Goal: Task Accomplishment & Management: Complete application form

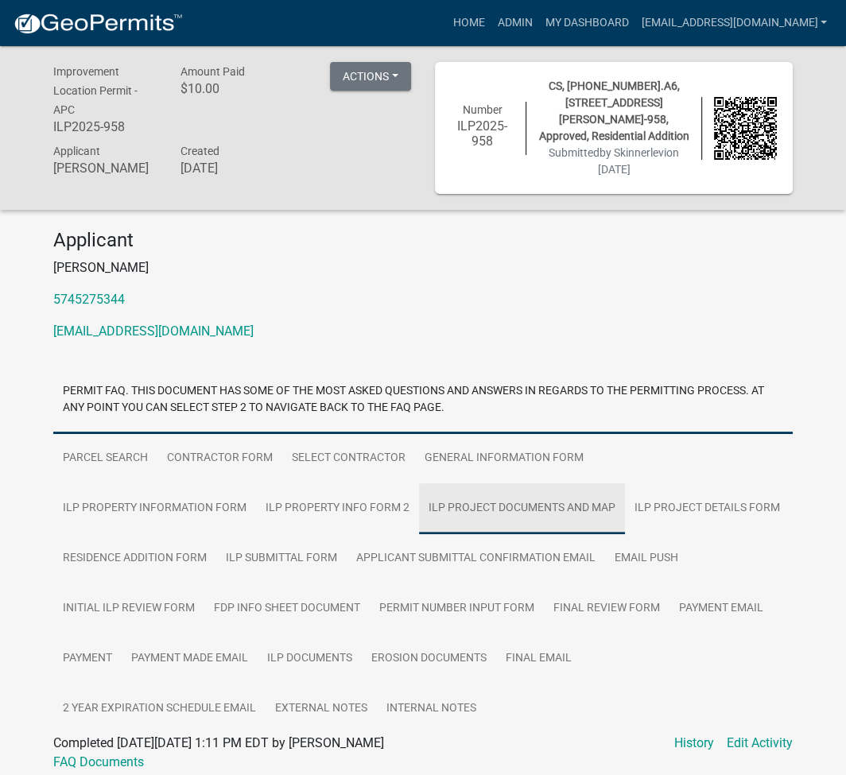
click at [419, 504] on link "ILP Project Documents and Map" at bounding box center [522, 508] width 206 height 51
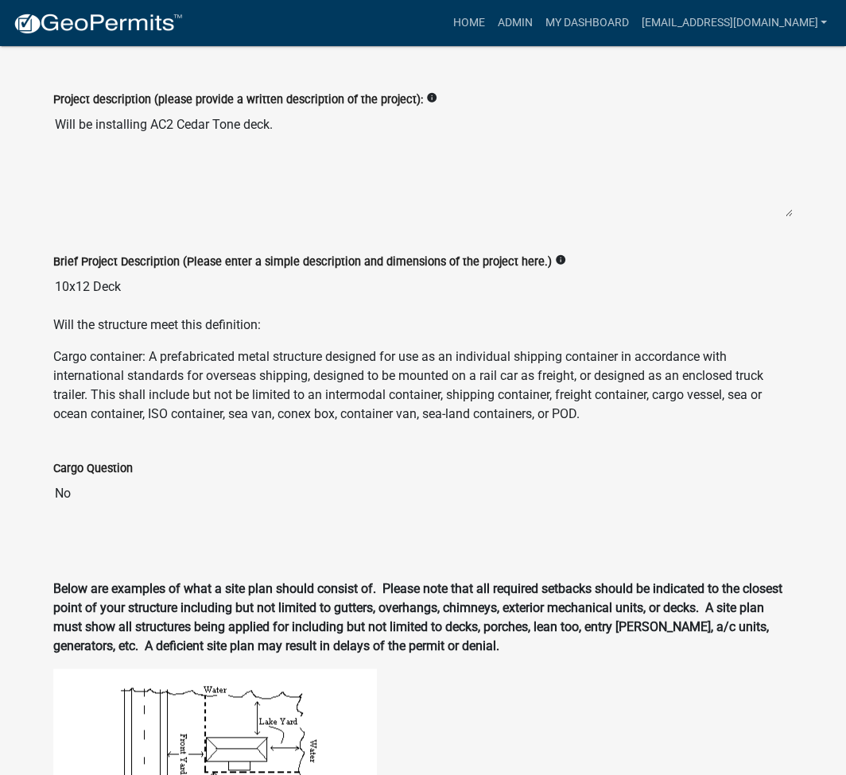
scroll to position [847, 0]
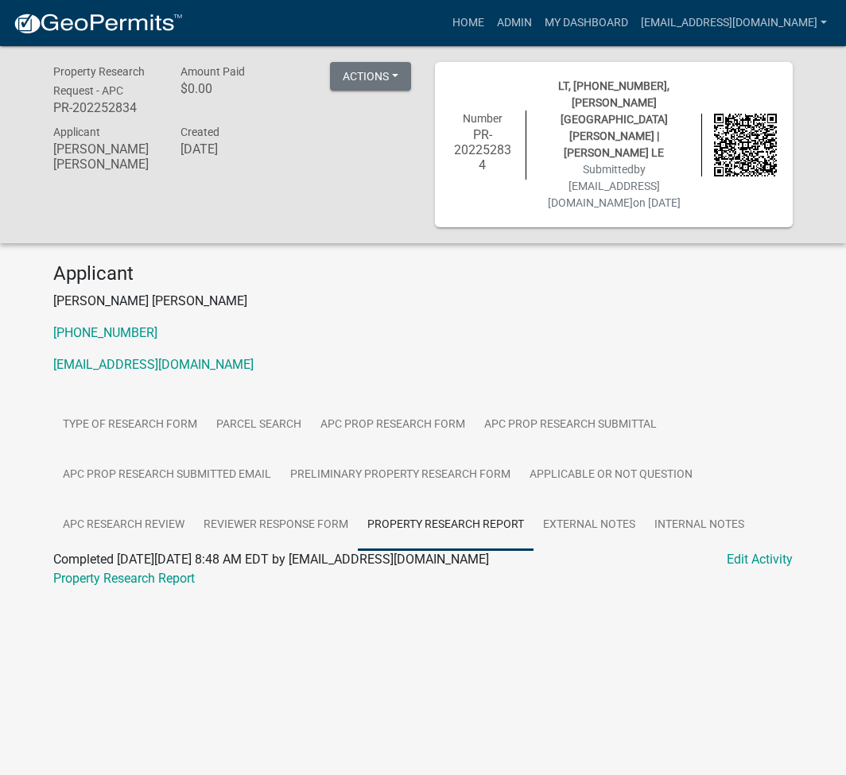
scroll to position [46, 0]
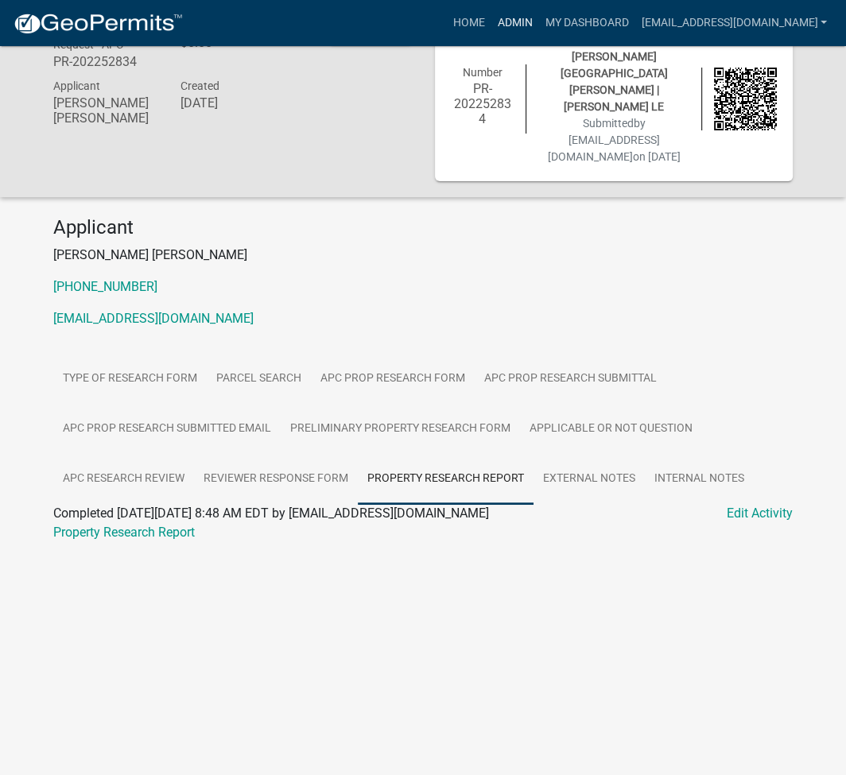
click at [538, 23] on link "Admin" at bounding box center [514, 23] width 48 height 30
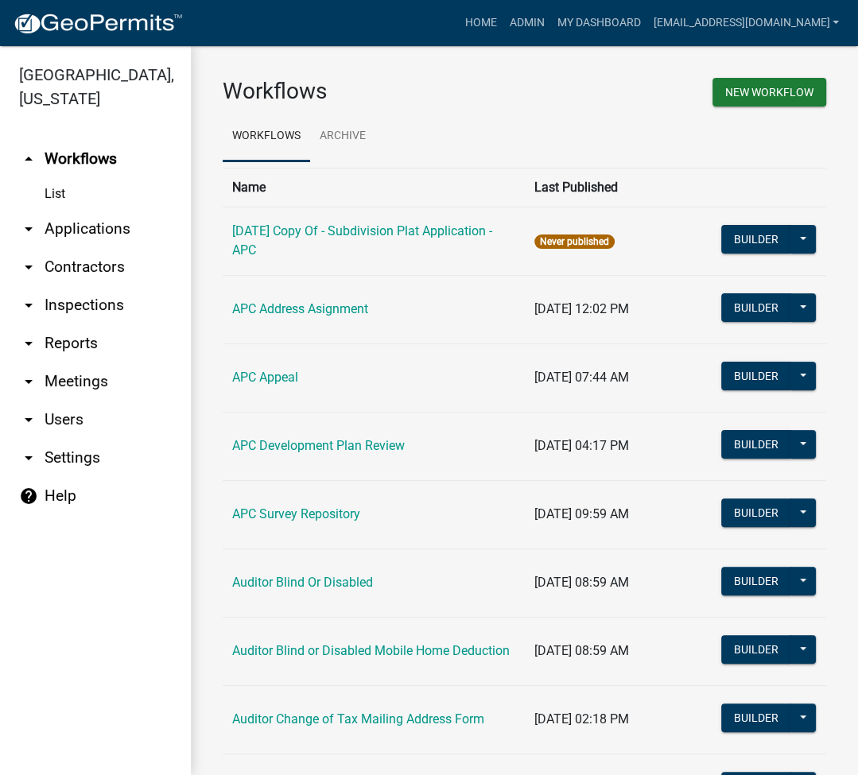
click at [107, 227] on link "arrow_drop_down Applications" at bounding box center [95, 229] width 191 height 38
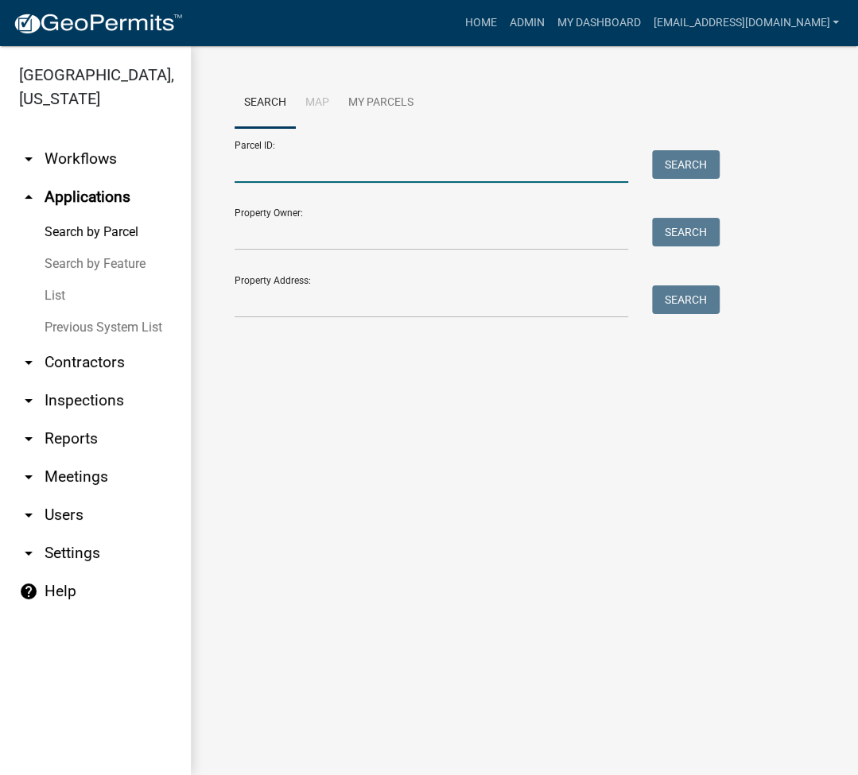
click at [300, 166] on input "Parcel ID:" at bounding box center [430, 166] width 393 height 33
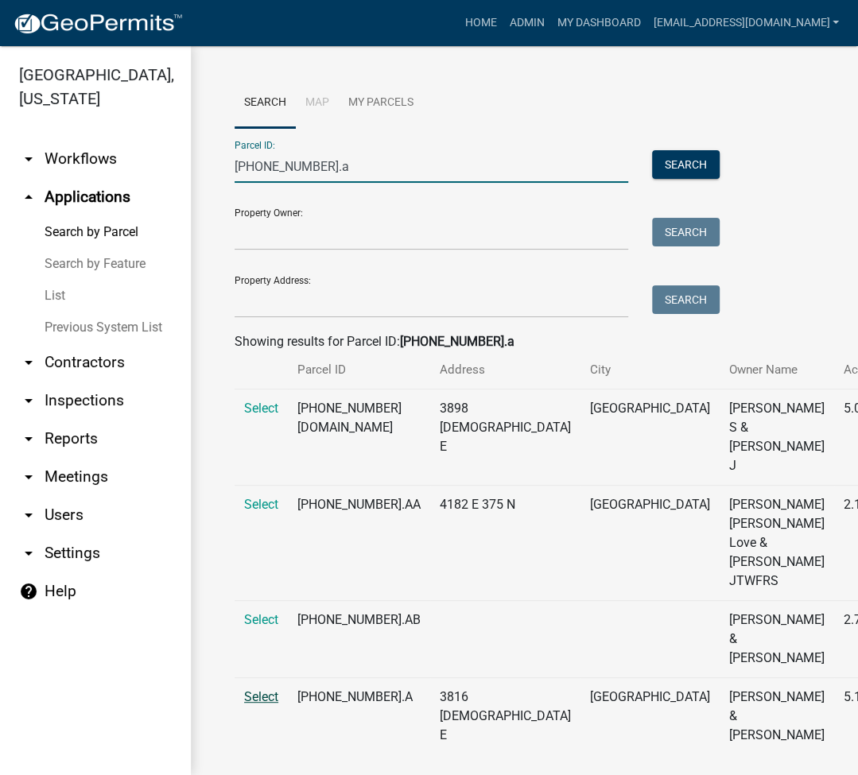
type input "[PHONE_NUMBER].a"
click at [267, 689] on span "Select" at bounding box center [261, 696] width 34 height 15
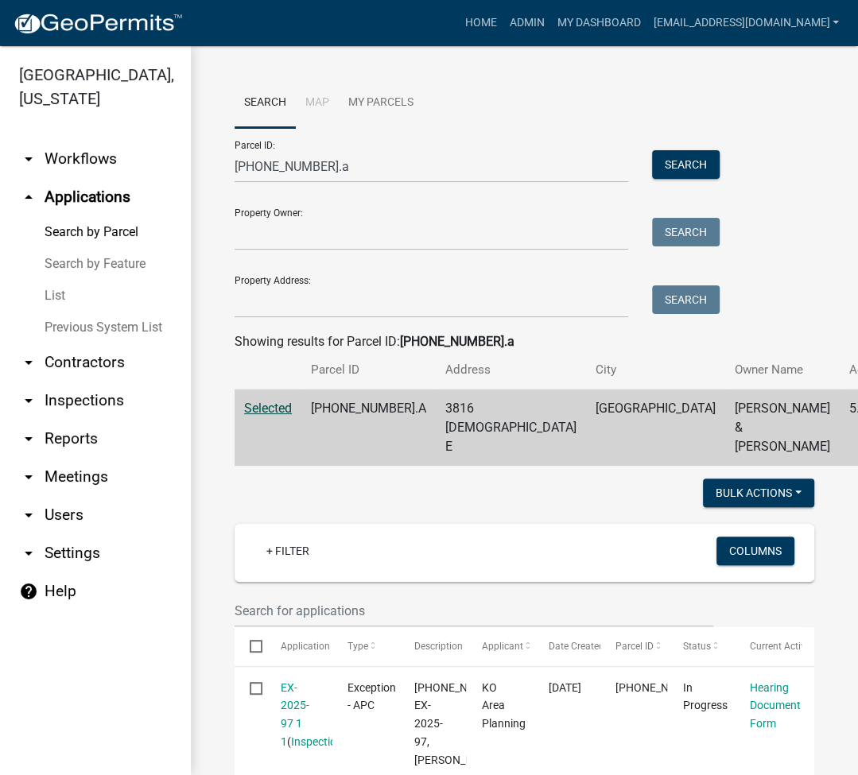
scroll to position [424, 0]
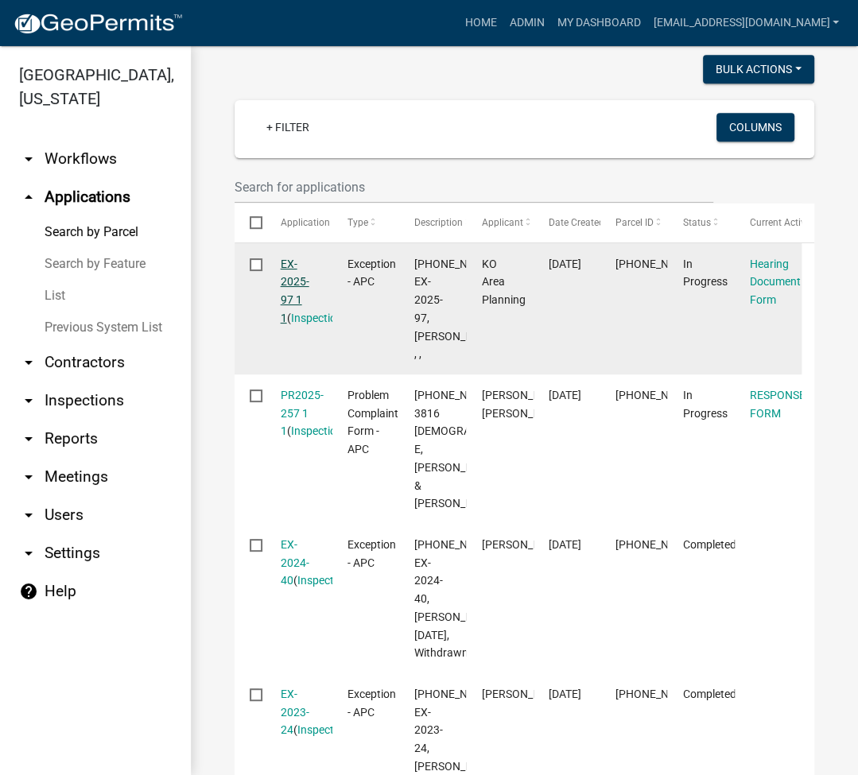
click at [292, 267] on link "EX-2025-97 1 1" at bounding box center [295, 291] width 29 height 67
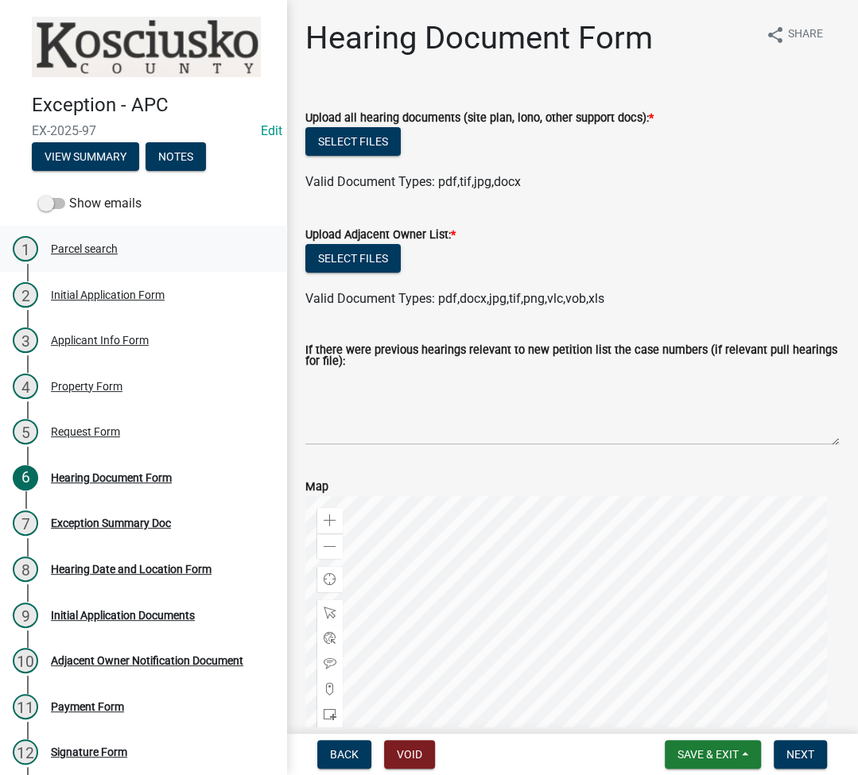
click at [103, 243] on div "Parcel search" at bounding box center [84, 248] width 67 height 11
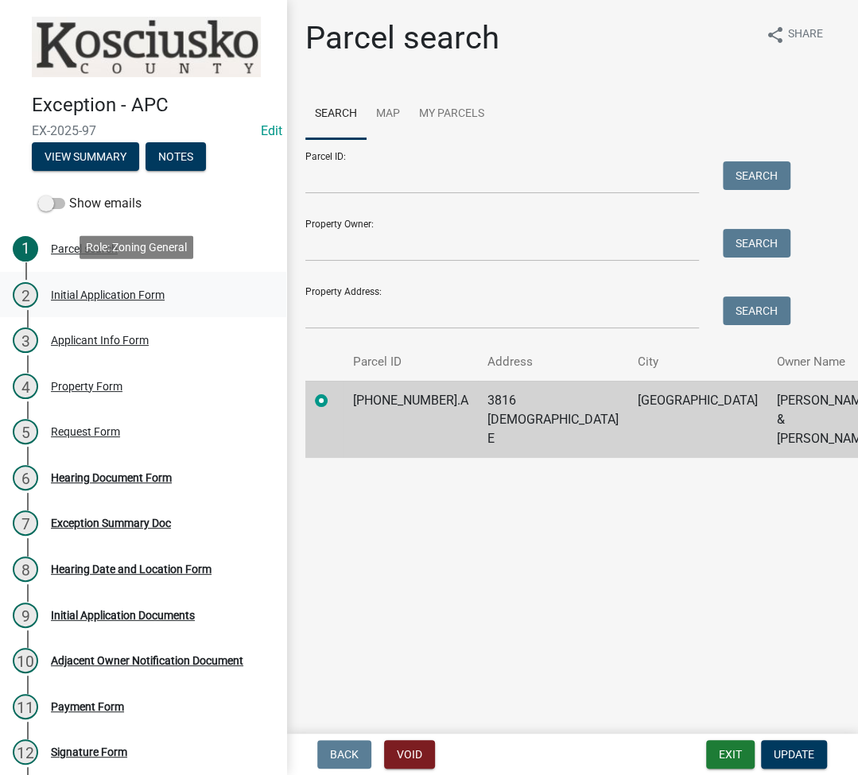
click at [106, 299] on div "2 Initial Application Form" at bounding box center [137, 294] width 248 height 25
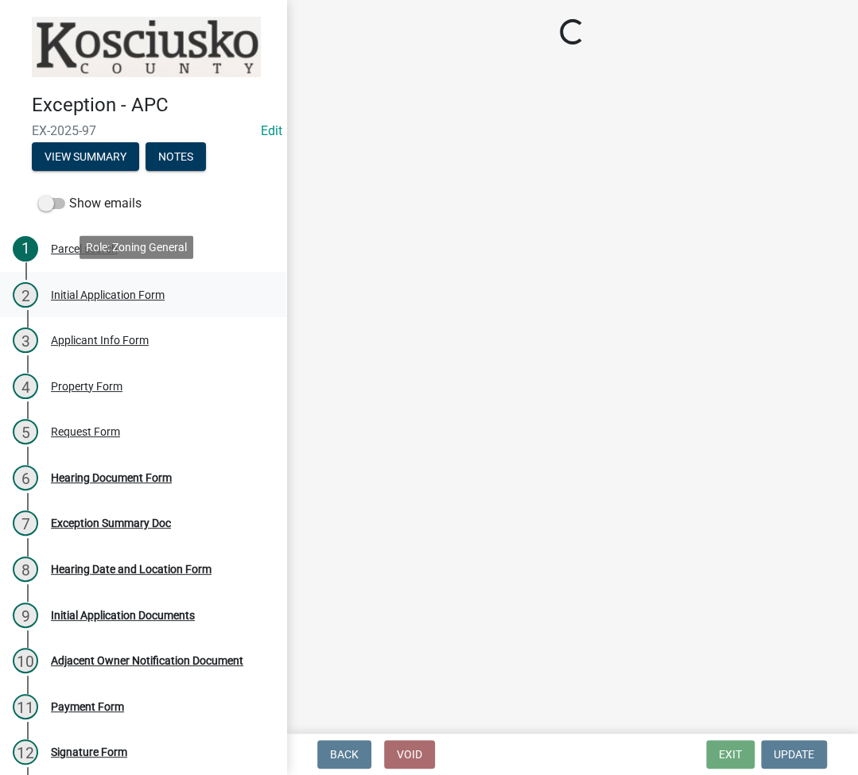
select select "fc758b50-acba-4166-9f24-5248f0f78016"
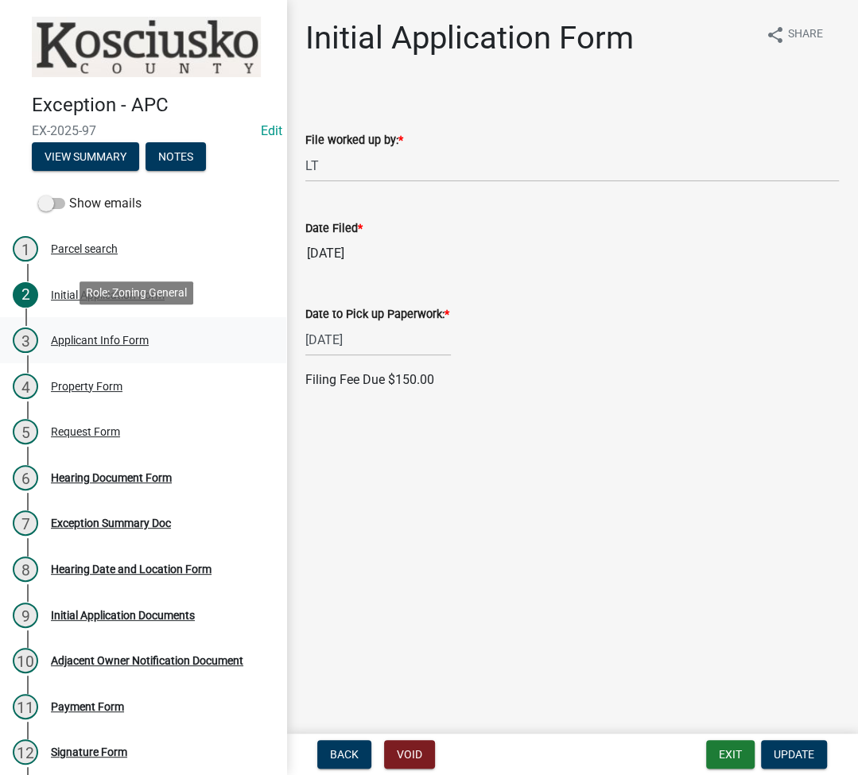
click at [105, 335] on div "Applicant Info Form" at bounding box center [100, 340] width 98 height 11
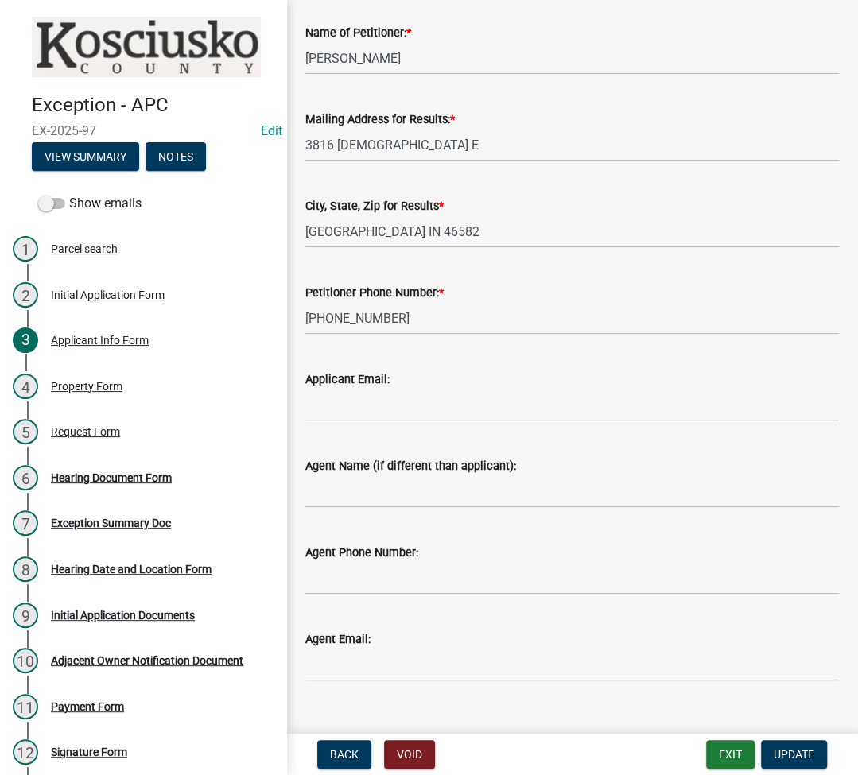
scroll to position [115, 0]
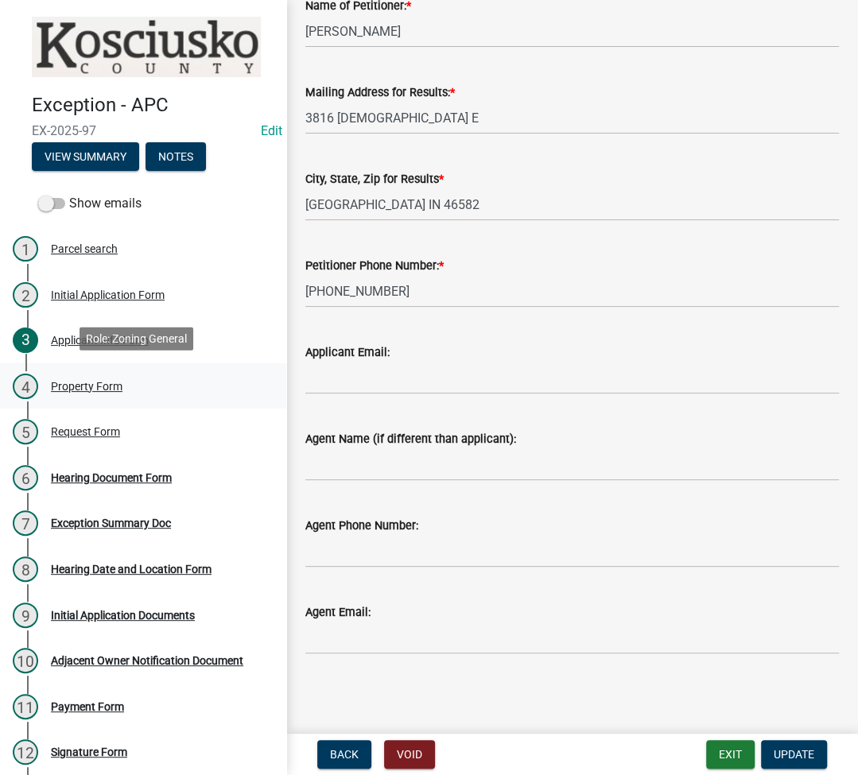
click at [102, 389] on div "4 Property Form" at bounding box center [137, 386] width 248 height 25
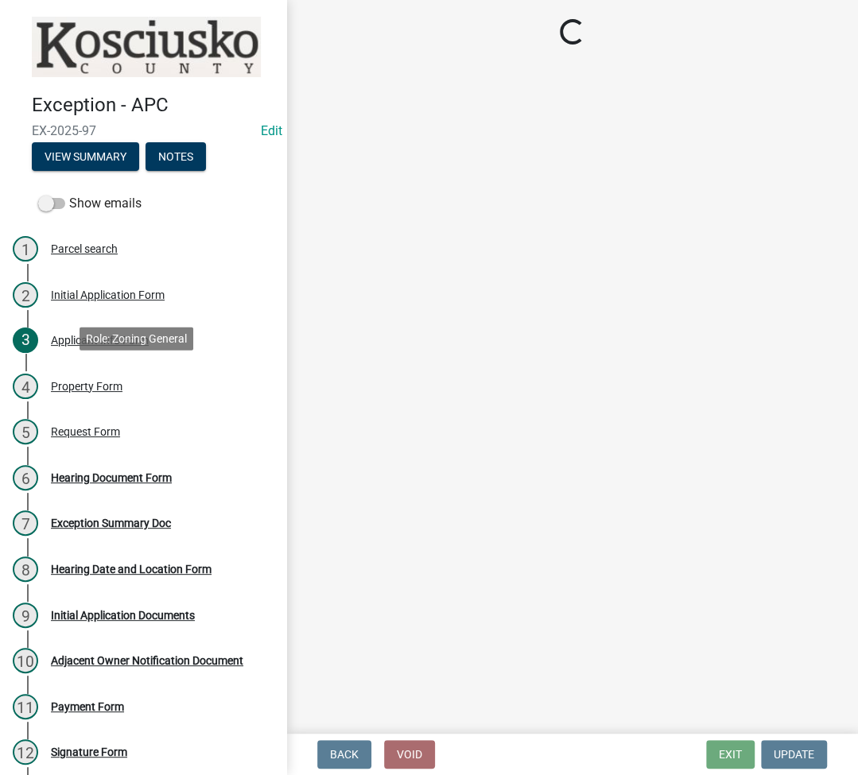
select select "ea119d11-e52e-4559-b746-af06211fe819"
select select "4176fecb-d316-4212-8a07-a2c2b108a9ea"
select select "fd9ce8ad-1a15-40a3-baa4-1d2fcbc16e1e"
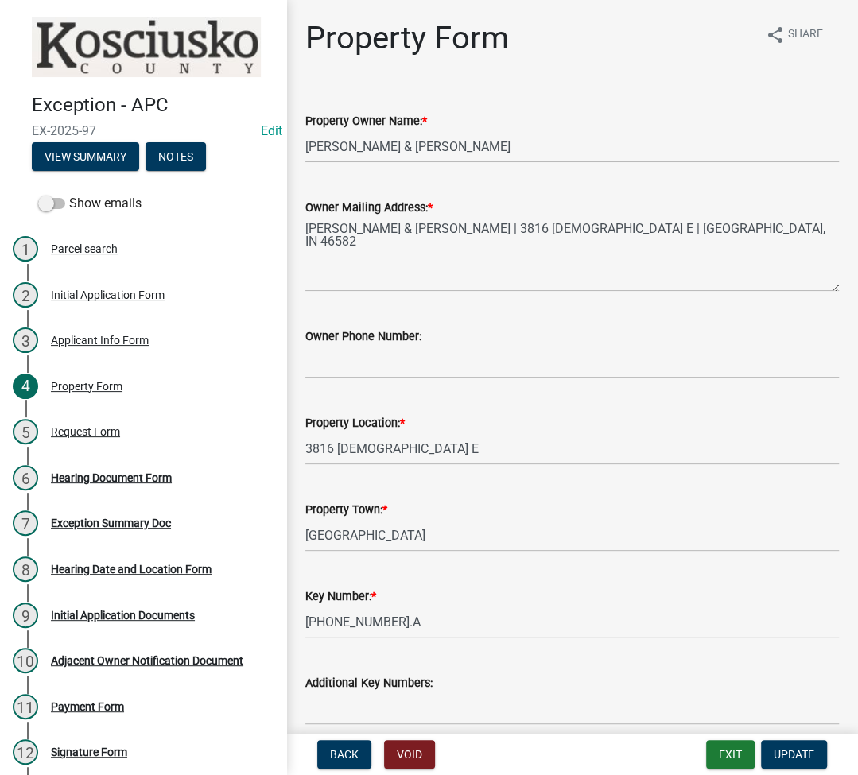
scroll to position [424, 0]
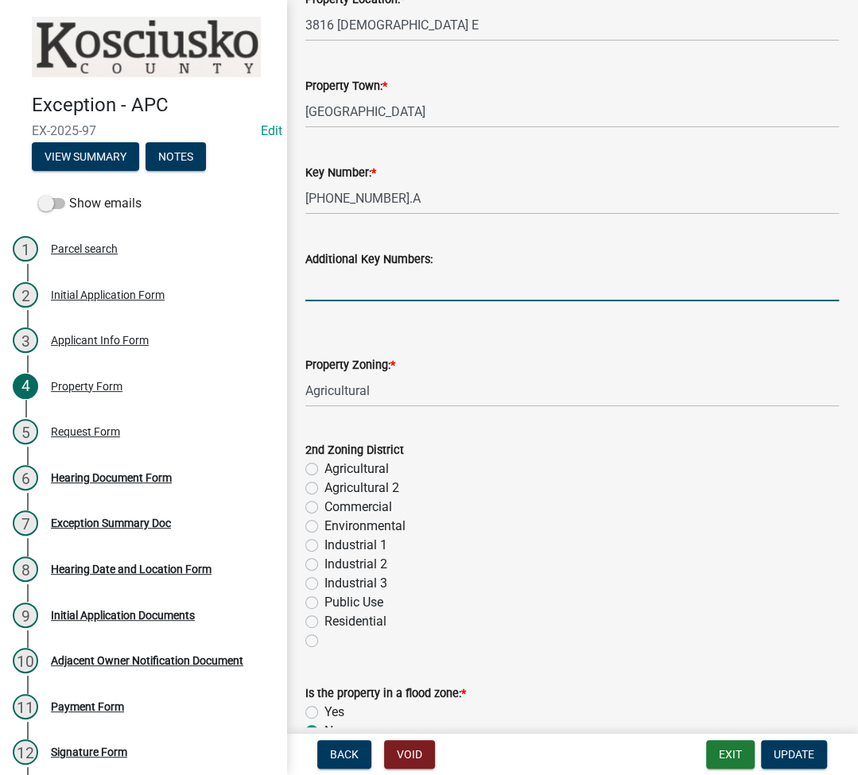
click at [407, 286] on input "Additional Key Numbers:" at bounding box center [571, 285] width 533 height 33
click at [362, 297] on input "Additional Key Numbers:" at bounding box center [571, 285] width 533 height 33
type input "[PHONE_NUMBER].AB"
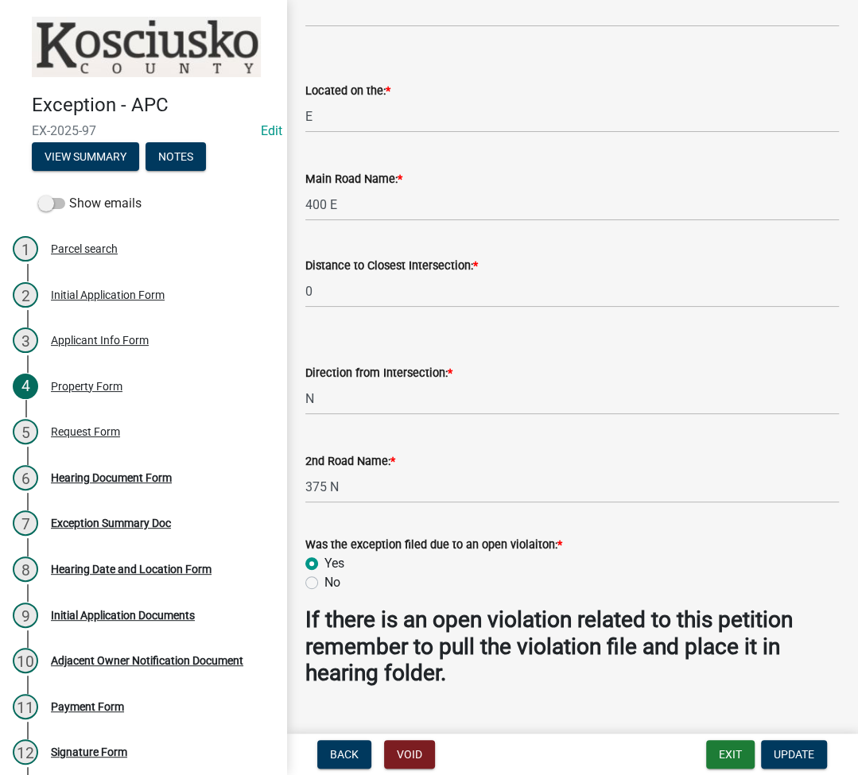
scroll to position [1345, 0]
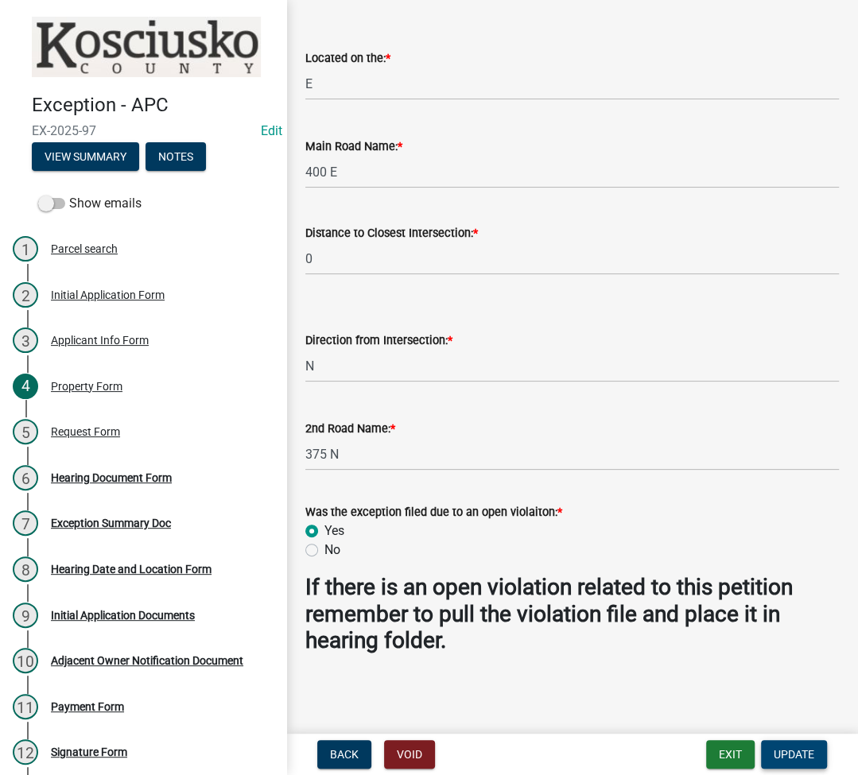
click at [798, 748] on span "Update" at bounding box center [793, 754] width 41 height 13
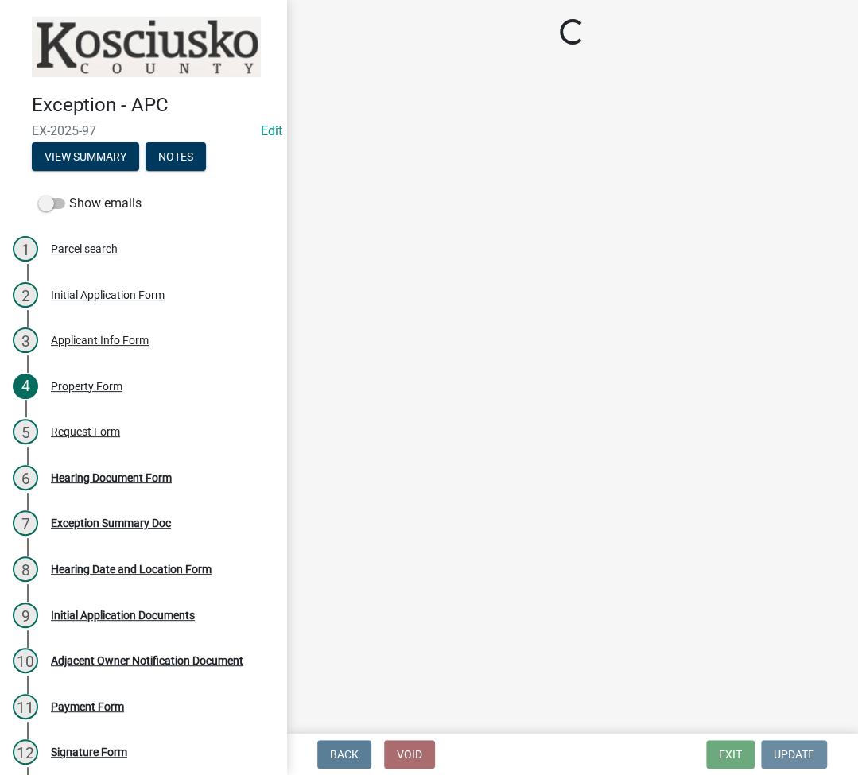
scroll to position [0, 0]
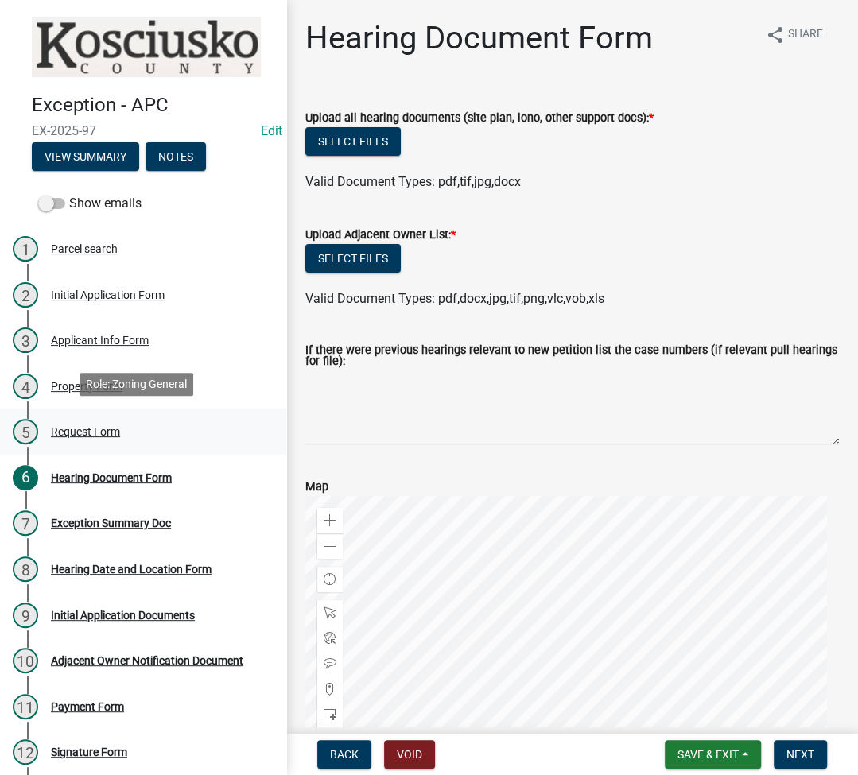
click at [96, 431] on div "Request Form" at bounding box center [85, 431] width 69 height 11
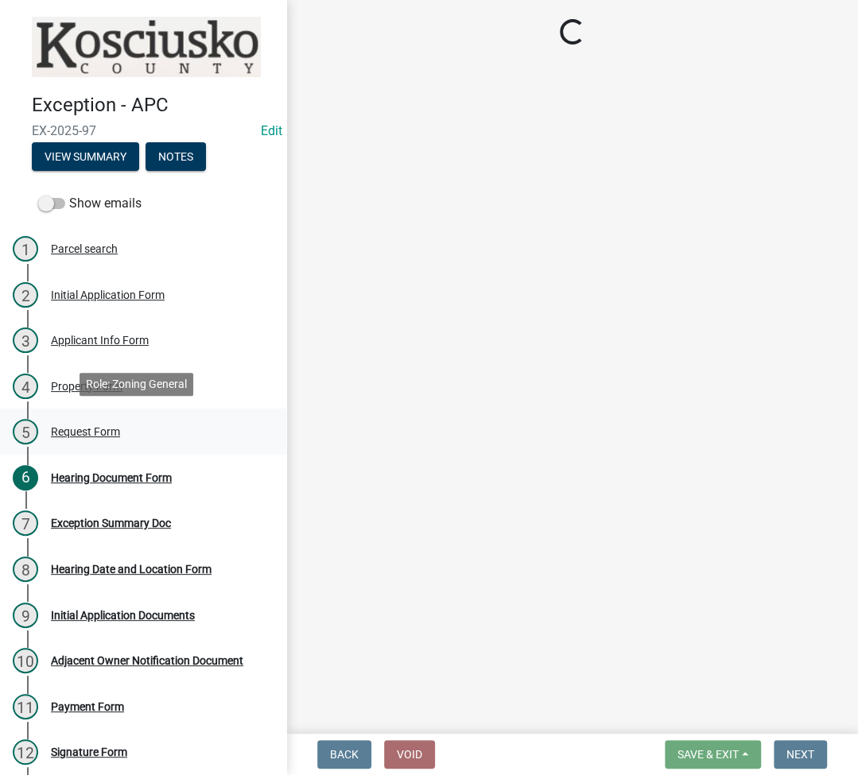
select select "7d7a1c2c-a1e9-45cd-abee-9fc0d9f64134"
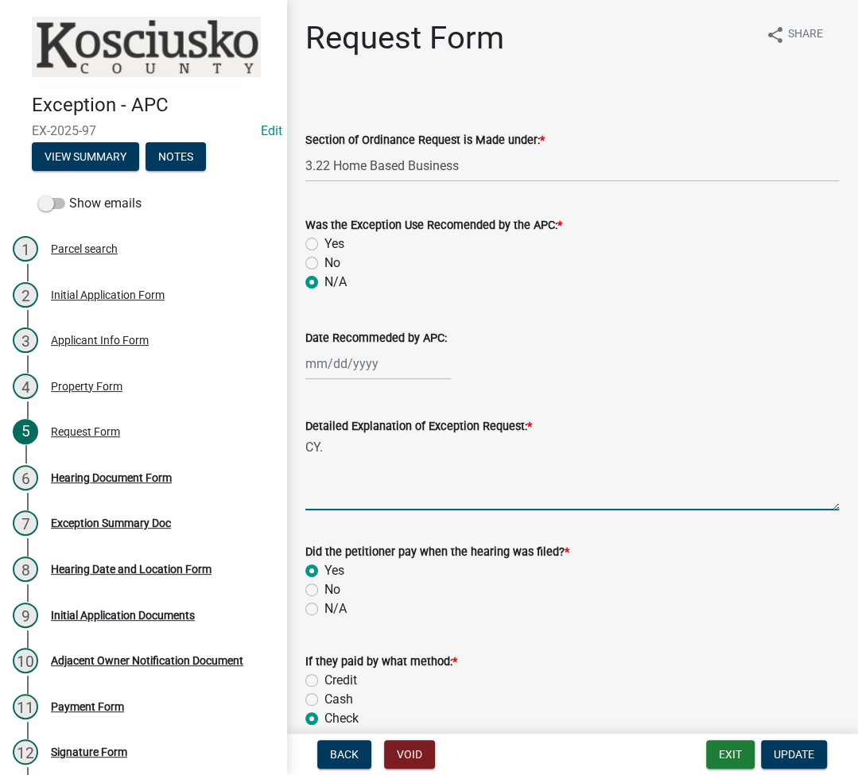
type textarea "C"
type textarea "c"
drag, startPoint x: 310, startPoint y: 441, endPoint x: 797, endPoint y: 474, distance: 488.3
click at [797, 474] on textarea "Change and alter granted exception 2023-24, by expanding the hours from what wa…" at bounding box center [571, 473] width 533 height 75
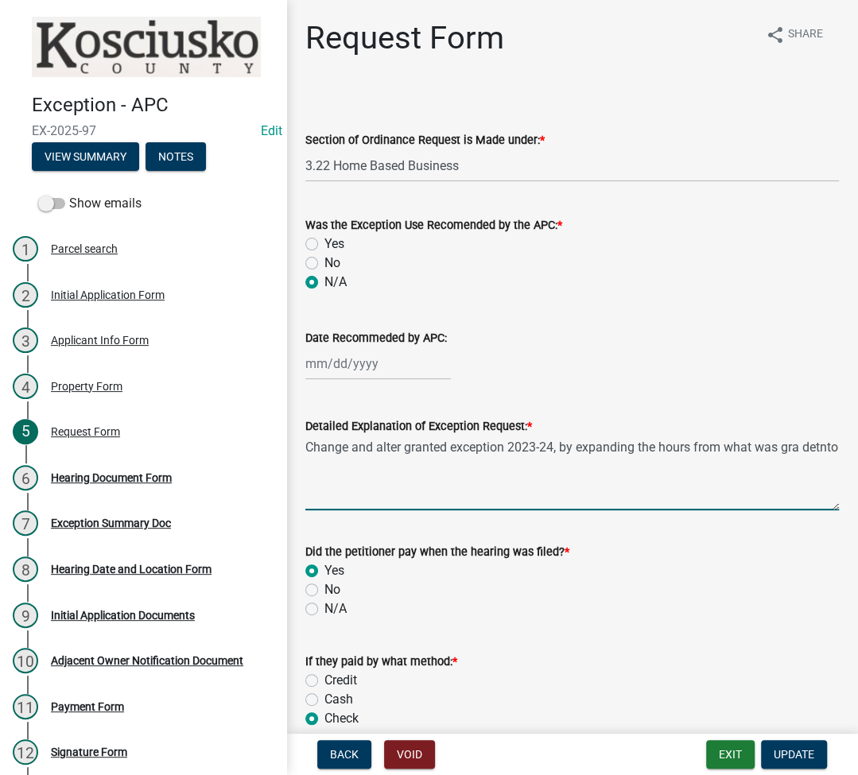
click at [797, 474] on textarea "Change and alter granted exception 2023-24, by expanding the hours from what wa…" at bounding box center [571, 473] width 533 height 75
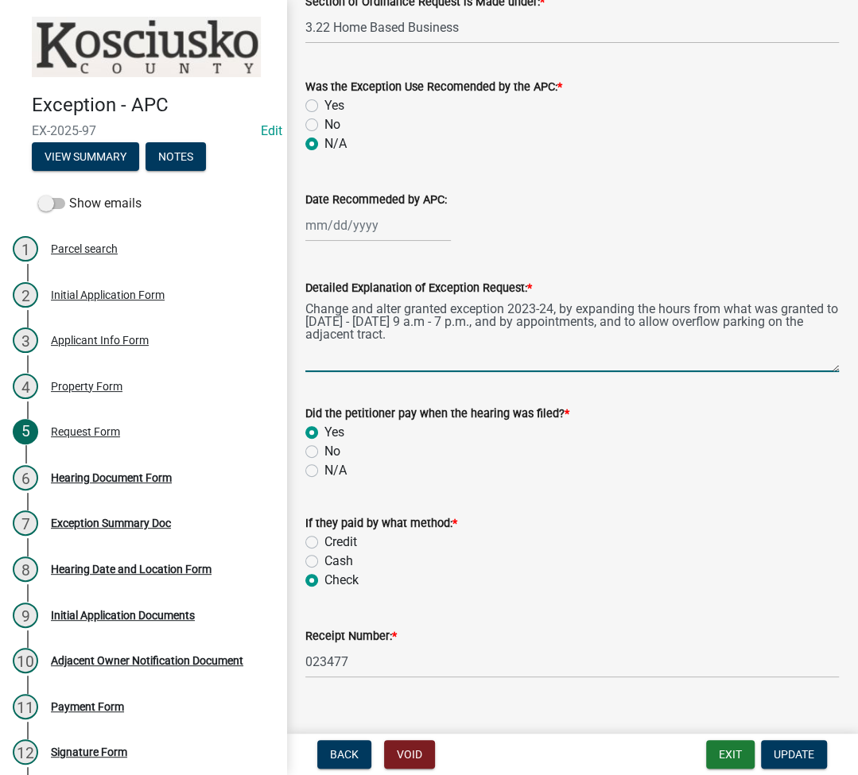
scroll to position [162, 0]
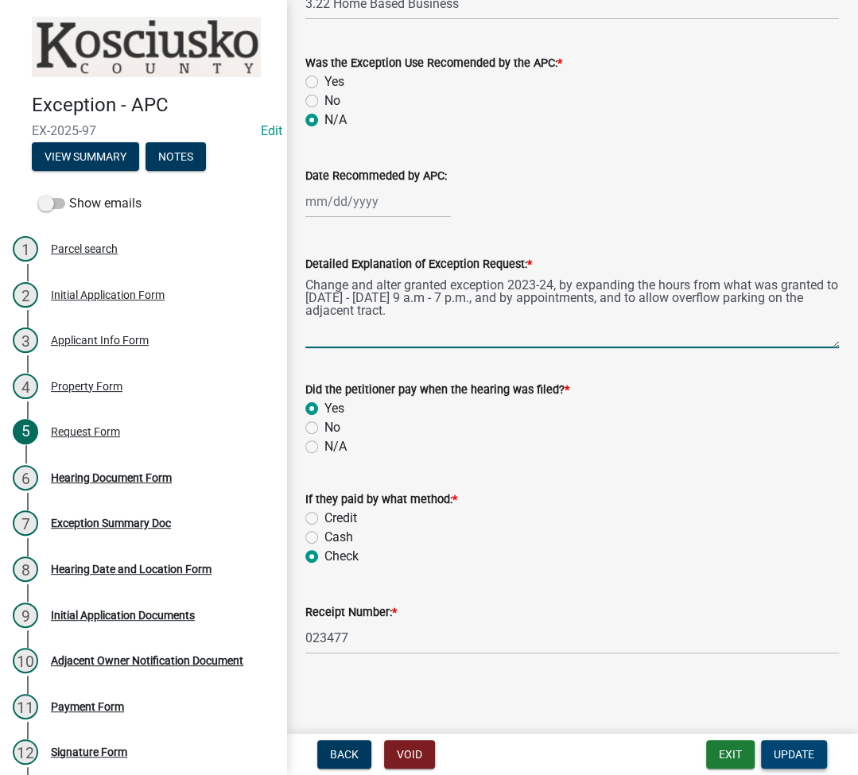
type textarea "Change and alter granted exception 2023-24, by expanding the hours from what wa…"
click at [792, 755] on span "Update" at bounding box center [793, 754] width 41 height 13
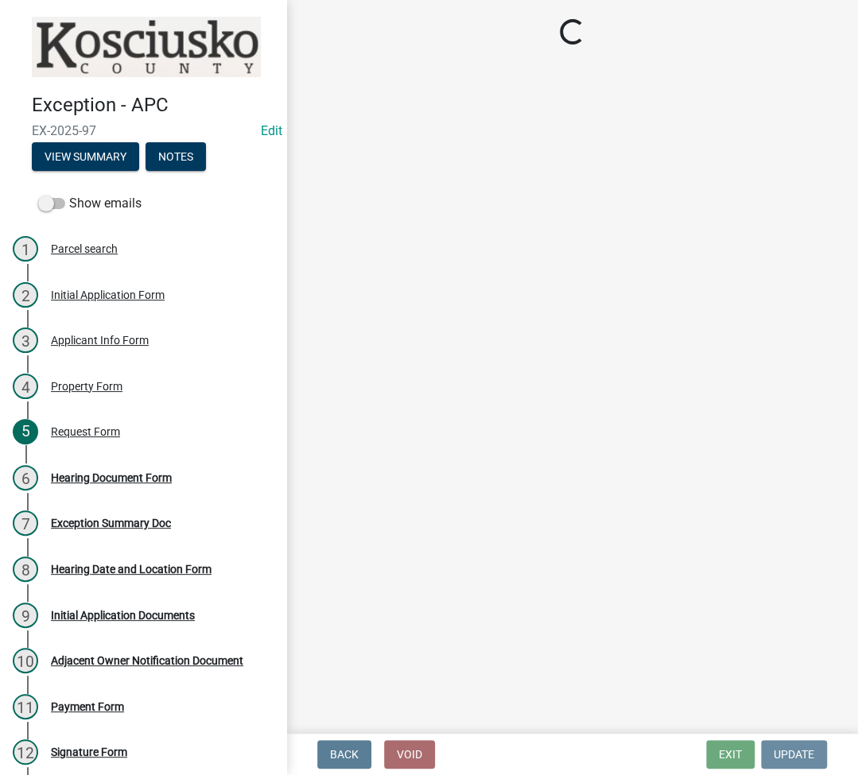
scroll to position [0, 0]
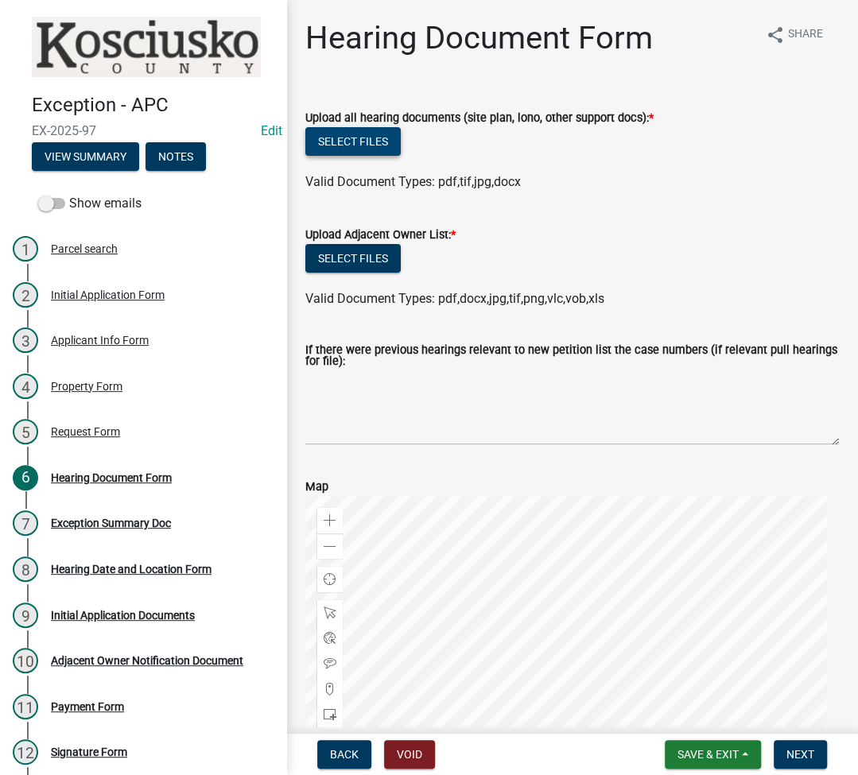
click at [339, 145] on button "Select files" at bounding box center [352, 141] width 95 height 29
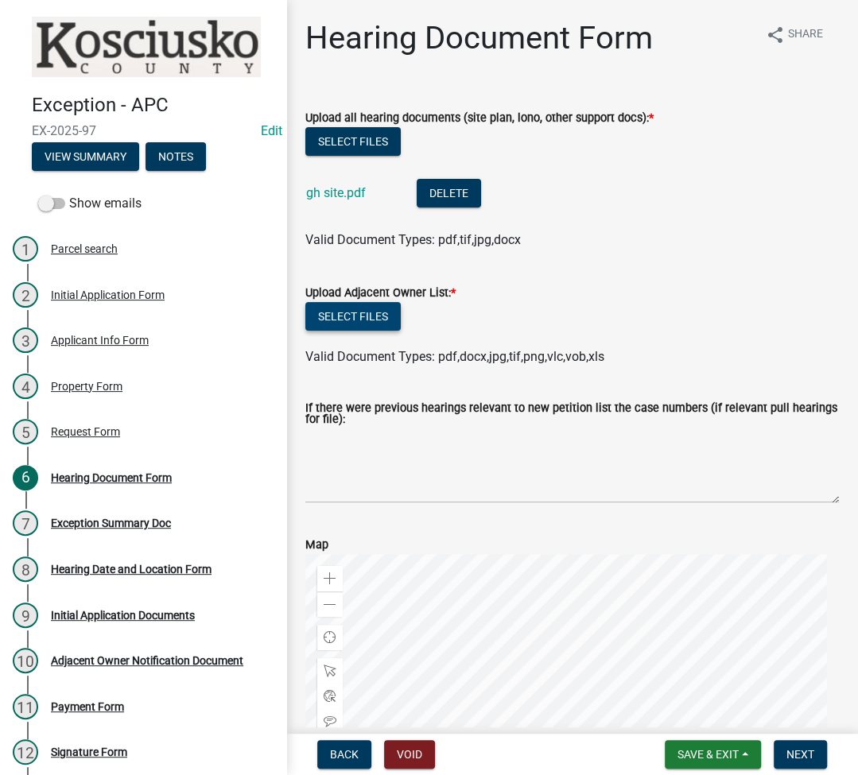
click at [344, 304] on button "Select files" at bounding box center [352, 316] width 95 height 29
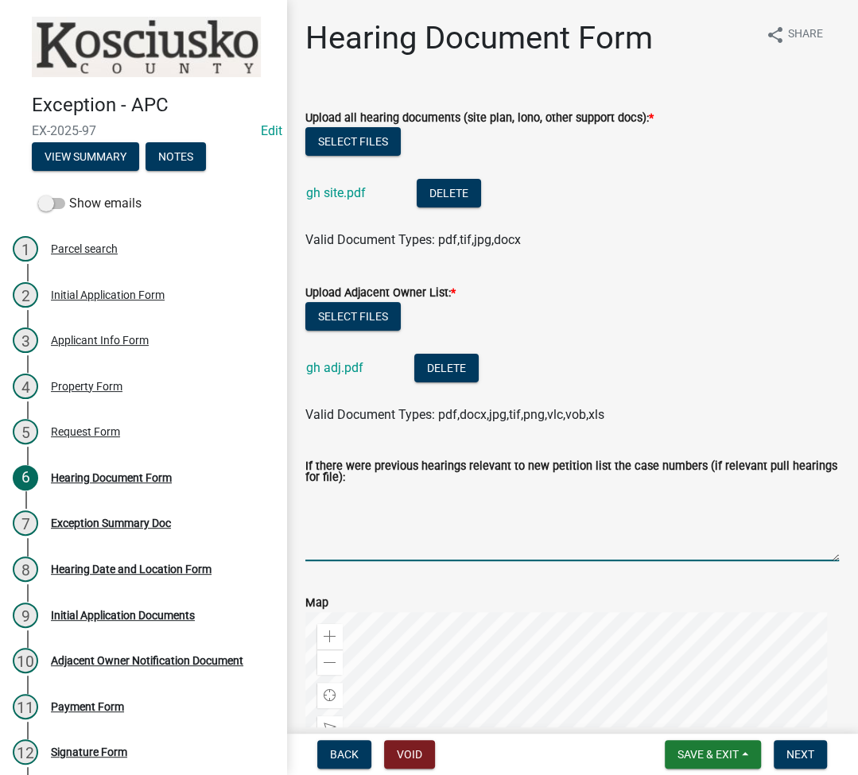
click at [375, 537] on textarea "If there were previous hearings relevant to new petition list the case numbers …" at bounding box center [571, 523] width 533 height 75
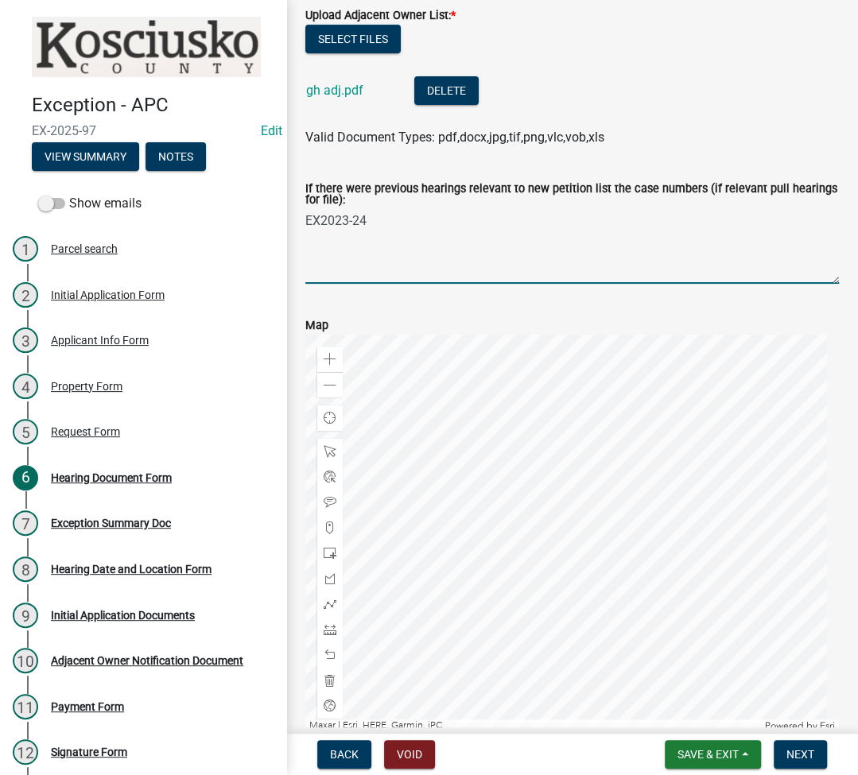
scroll to position [358, 0]
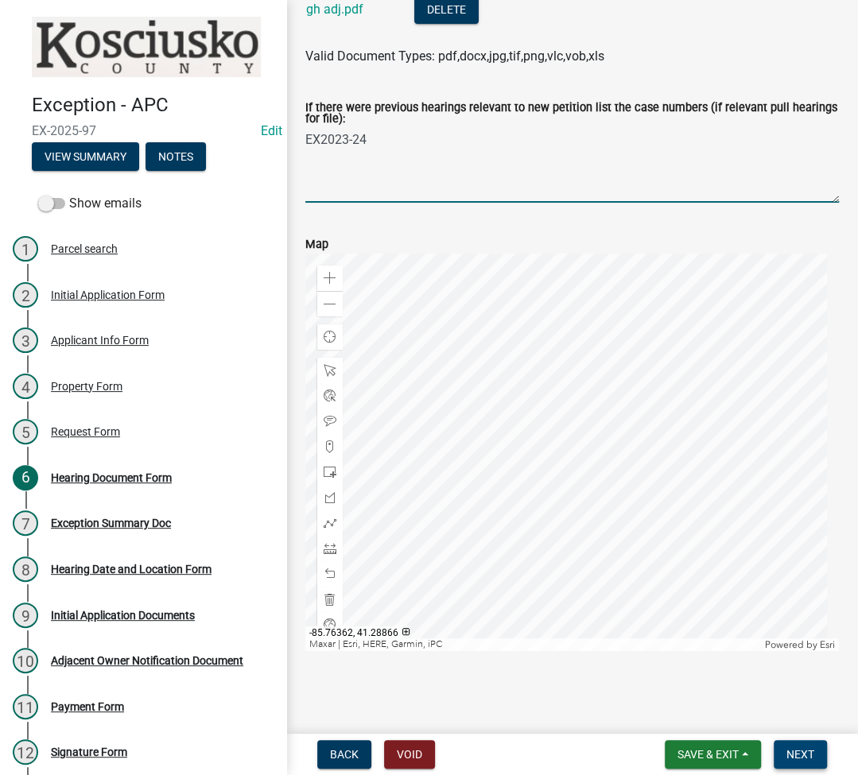
type textarea "EX2023-24"
click at [821, 753] on button "Next" at bounding box center [799, 754] width 53 height 29
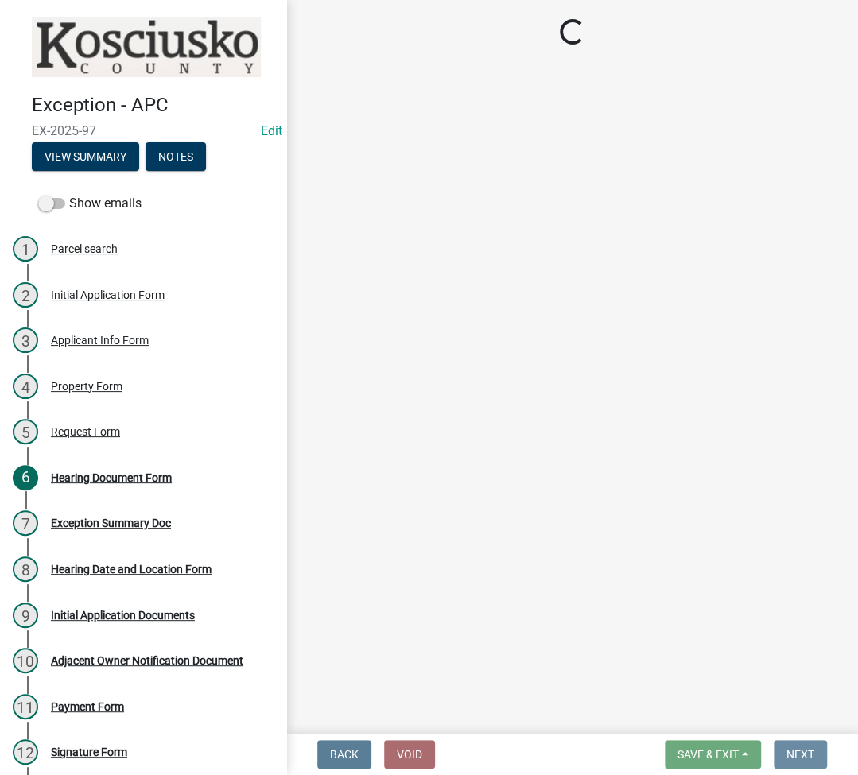
scroll to position [0, 0]
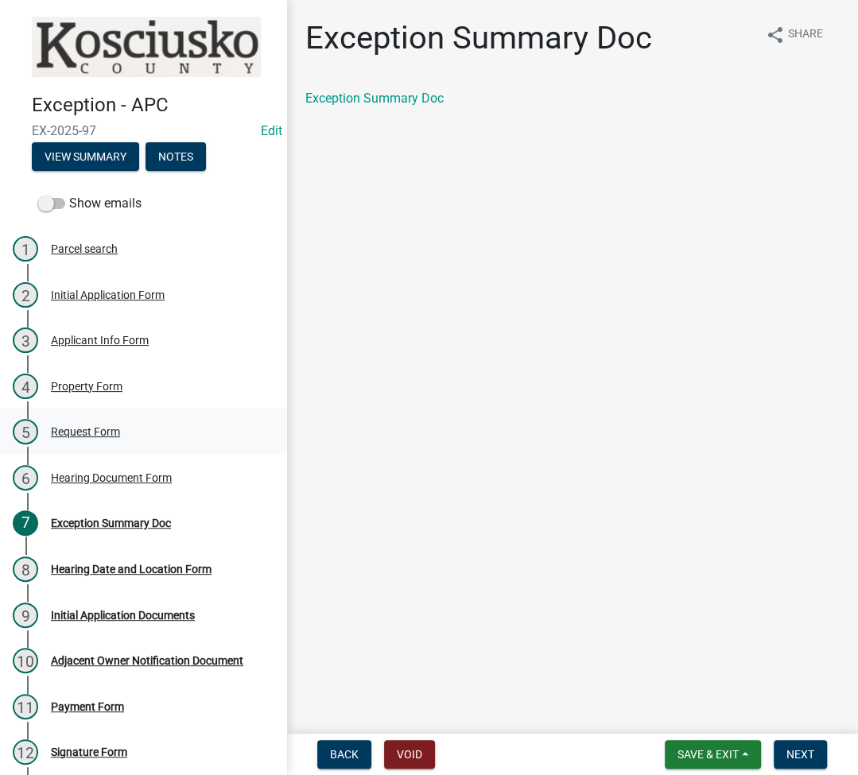
click at [76, 430] on div "Request Form" at bounding box center [85, 431] width 69 height 11
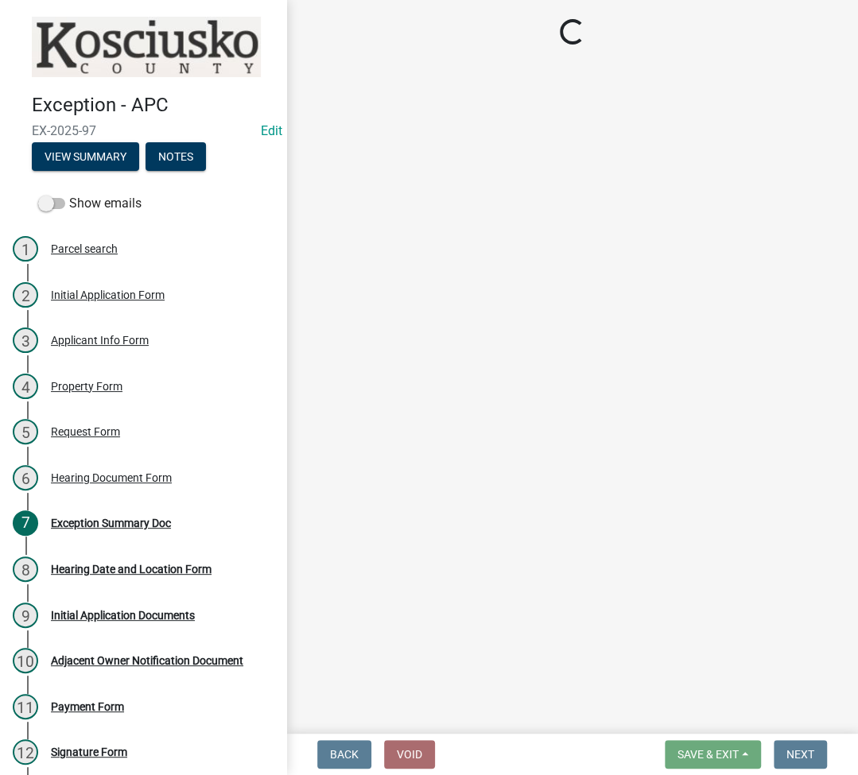
select select "7d7a1c2c-a1e9-45cd-abee-9fc0d9f64134"
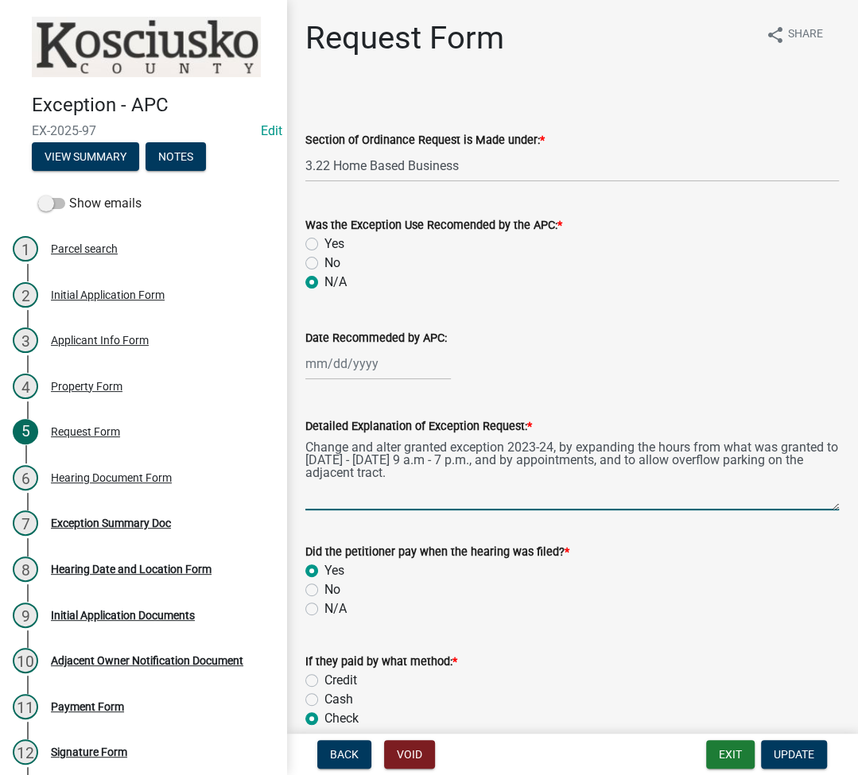
click at [455, 451] on textarea "Change and alter granted exception 2023-24, by expanding the hours from what wa…" at bounding box center [571, 473] width 533 height 75
click at [553, 446] on textarea "Change and alter granted Exception 2023-24, by expanding the hours from what wa…" at bounding box center [571, 473] width 533 height 75
type textarea "Change and alter granted Exception 2023-24 (home based business), by expanding …"
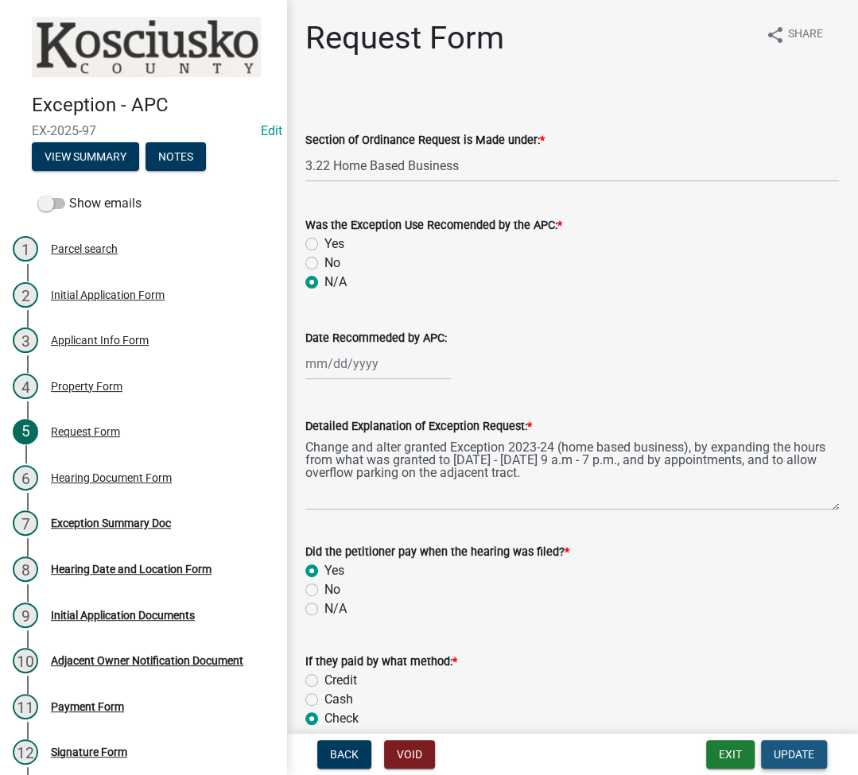
click at [792, 752] on span "Update" at bounding box center [793, 754] width 41 height 13
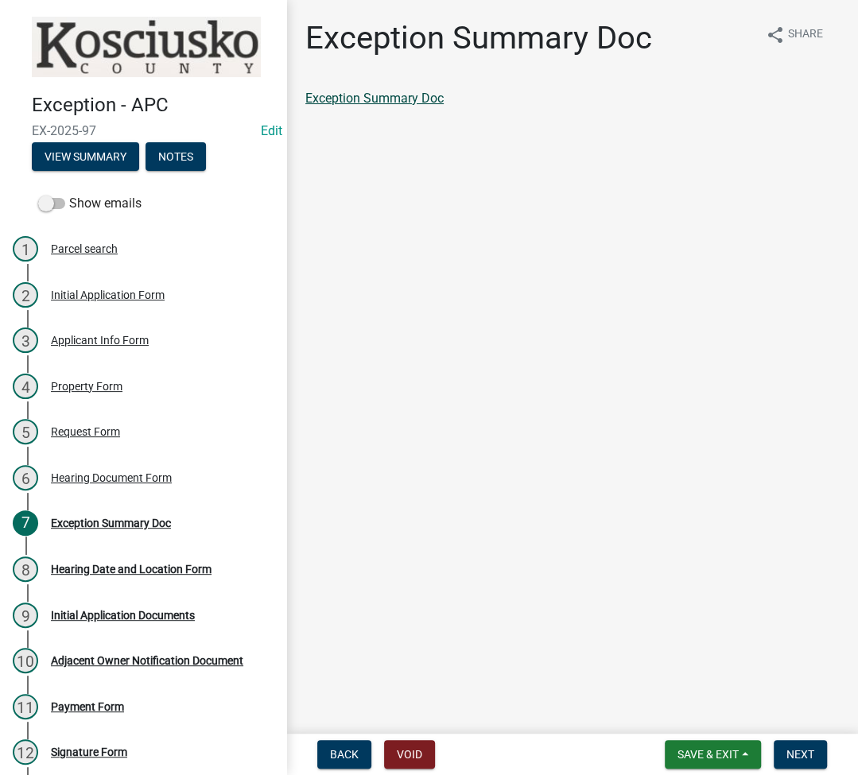
click at [379, 97] on link "Exception Summary Doc" at bounding box center [374, 98] width 138 height 15
click at [797, 755] on span "Next" at bounding box center [800, 754] width 28 height 13
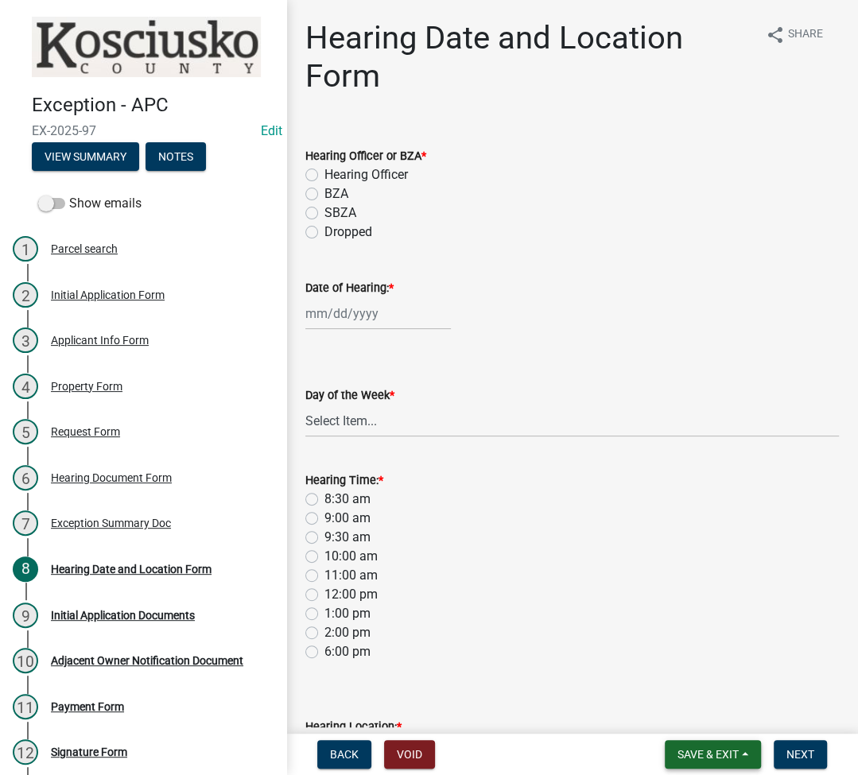
click at [692, 748] on span "Save & Exit" at bounding box center [707, 754] width 61 height 13
click at [688, 711] on button "Save & Exit" at bounding box center [696, 713] width 127 height 38
